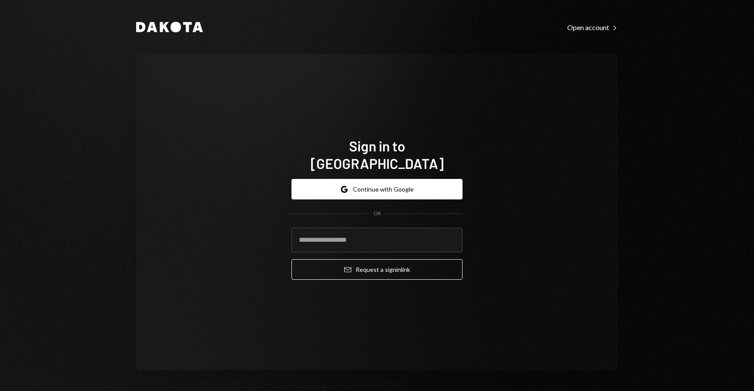
click at [380, 188] on button "Google Continue with Google" at bounding box center [377, 189] width 171 height 21
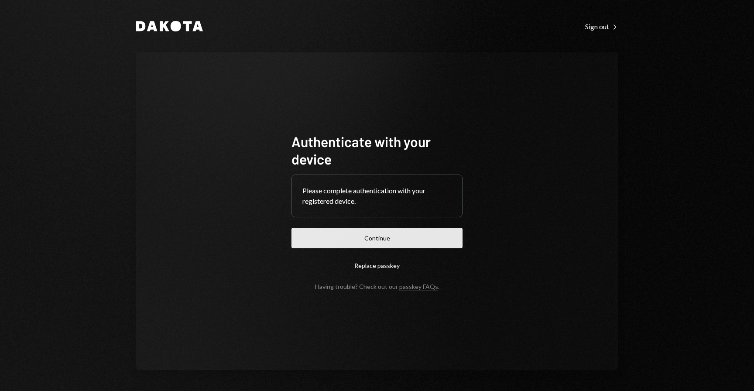
click at [397, 247] on button "Continue" at bounding box center [377, 238] width 171 height 21
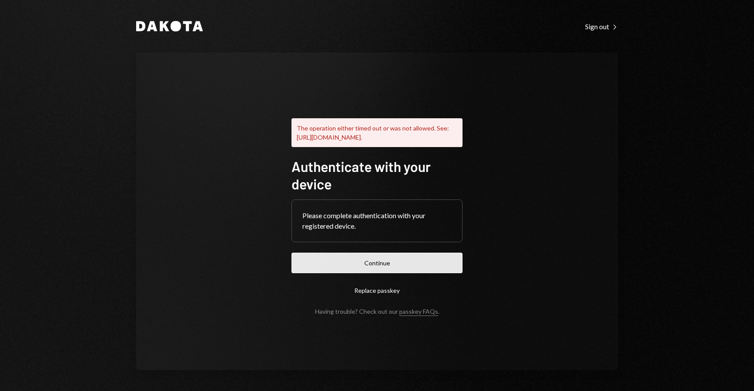
click at [370, 266] on button "Continue" at bounding box center [377, 263] width 171 height 21
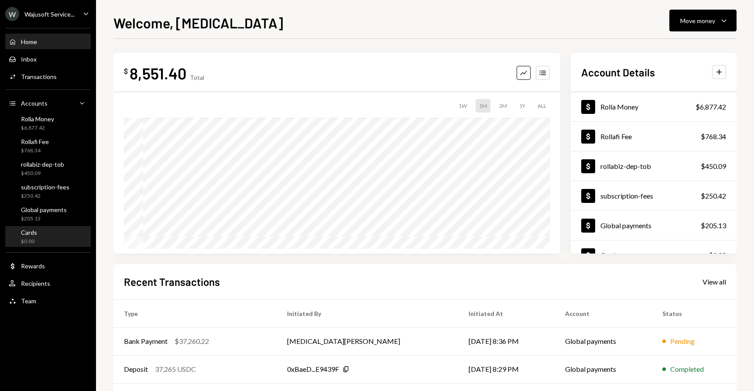
click at [36, 238] on div "$0.00" at bounding box center [29, 241] width 16 height 7
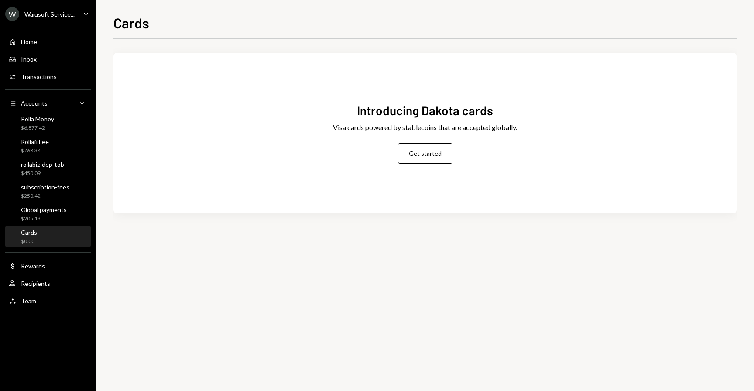
click at [66, 10] on div "Wajusoft Service..." at bounding box center [49, 13] width 50 height 7
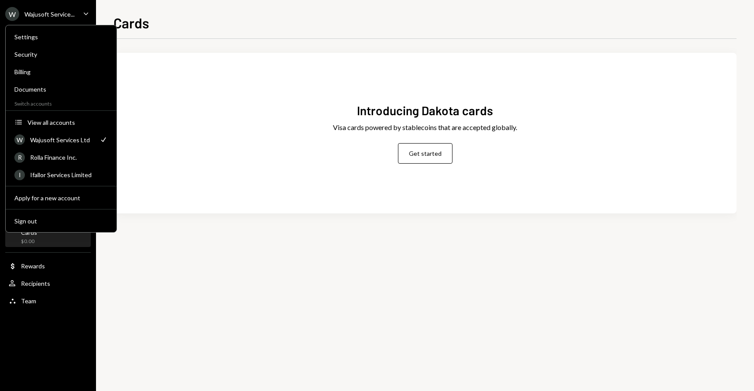
click at [66, 10] on div "Wajusoft Service..." at bounding box center [49, 13] width 50 height 7
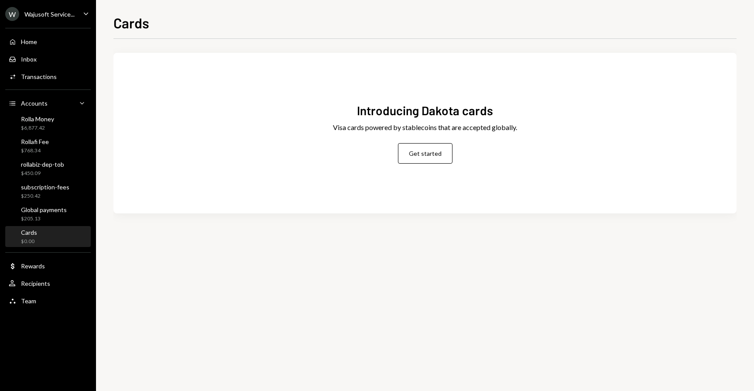
click at [71, 15] on div "Wajusoft Service..." at bounding box center [49, 13] width 50 height 7
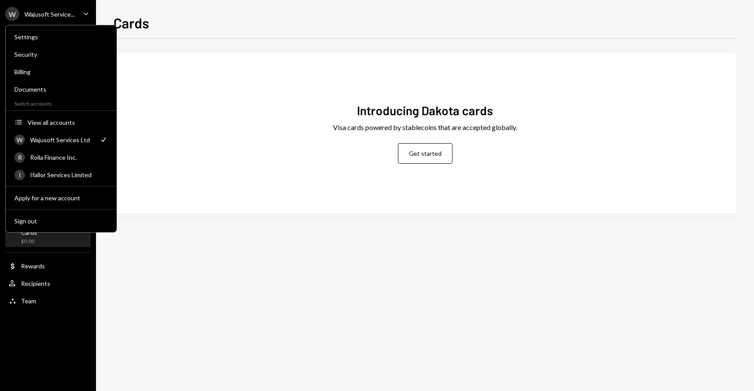
click at [152, 180] on div "Introducing Dakota cards Visa cards powered by stablecoins that are accepted gl…" at bounding box center [425, 133] width 623 height 140
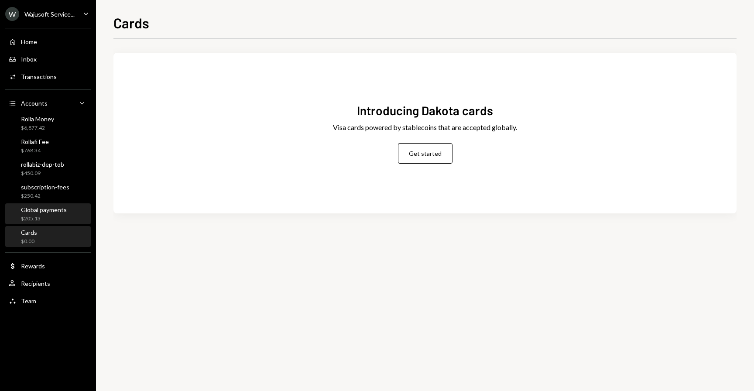
click at [45, 215] on div "$205.13" at bounding box center [44, 218] width 46 height 7
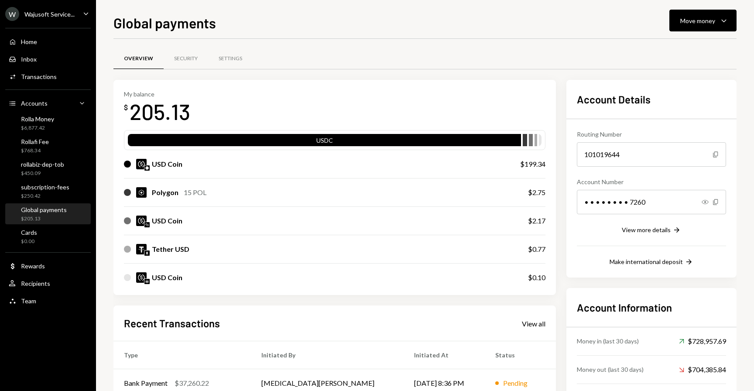
scroll to position [135, 0]
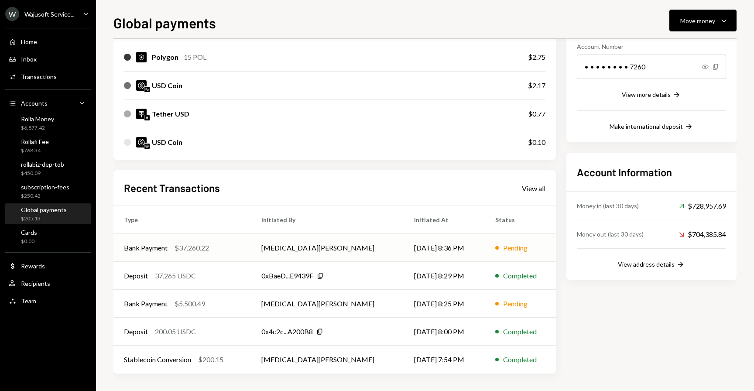
click at [313, 244] on td "[MEDICAL_DATA][PERSON_NAME]" at bounding box center [327, 248] width 153 height 28
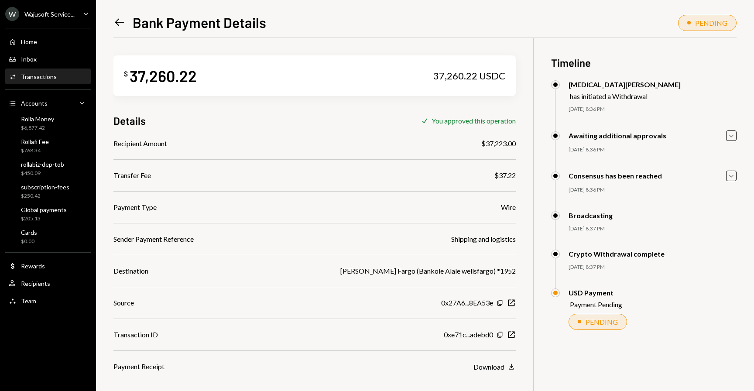
scroll to position [38, 0]
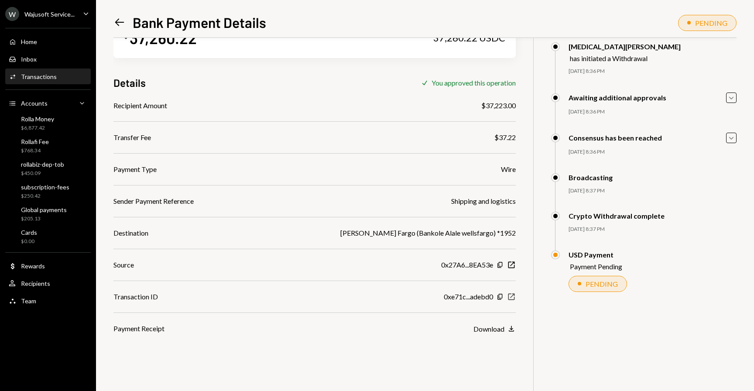
click at [511, 301] on icon "New Window" at bounding box center [511, 297] width 9 height 9
